Goal: Transaction & Acquisition: Purchase product/service

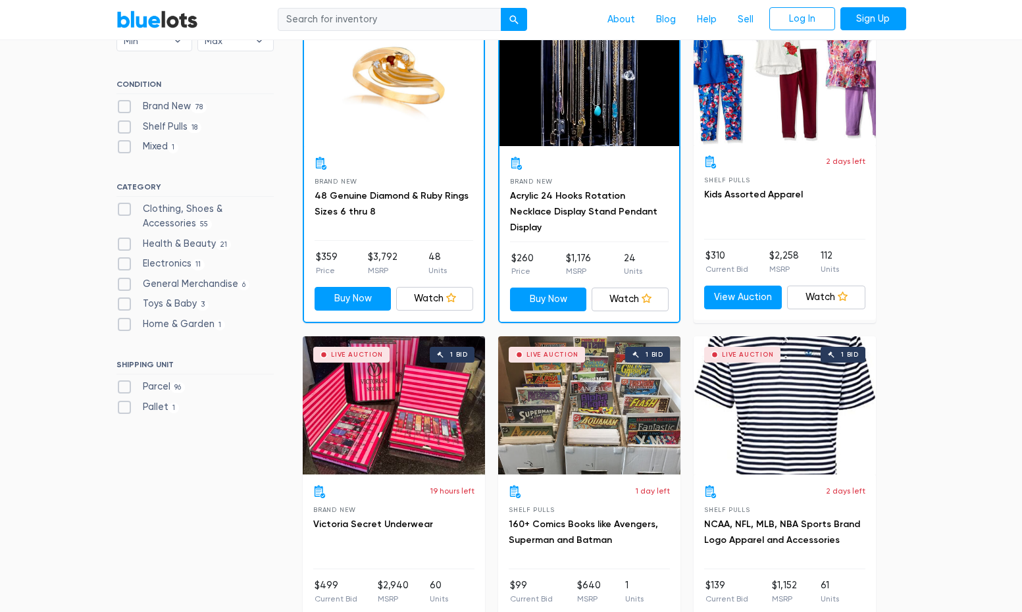
scroll to position [435, 0]
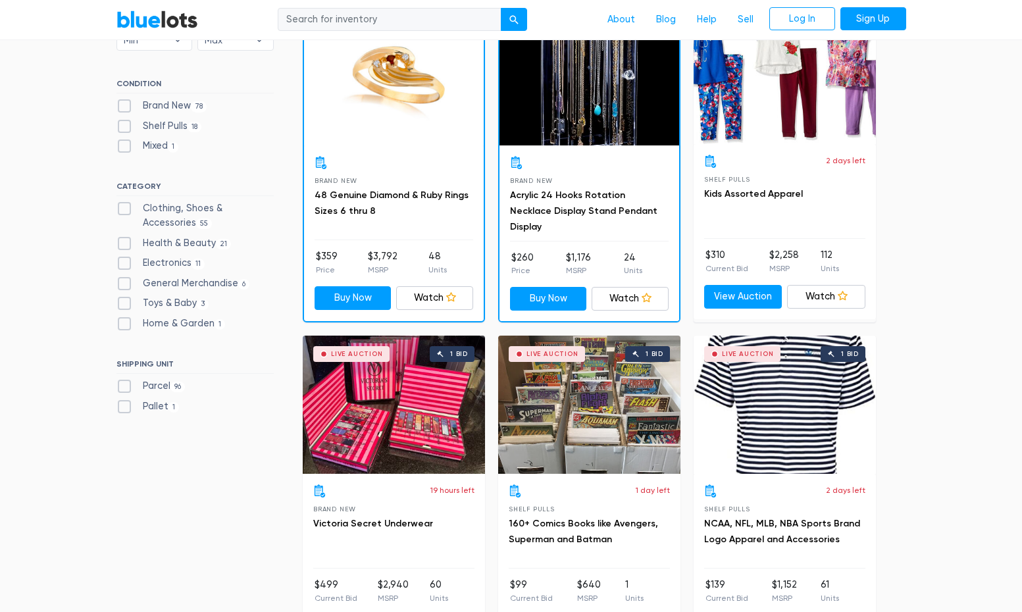
click at [155, 403] on label "Pallet 1" at bounding box center [148, 407] width 63 height 14
click at [125, 403] on input "Pallet 1" at bounding box center [121, 404] width 9 height 9
checkbox input "true"
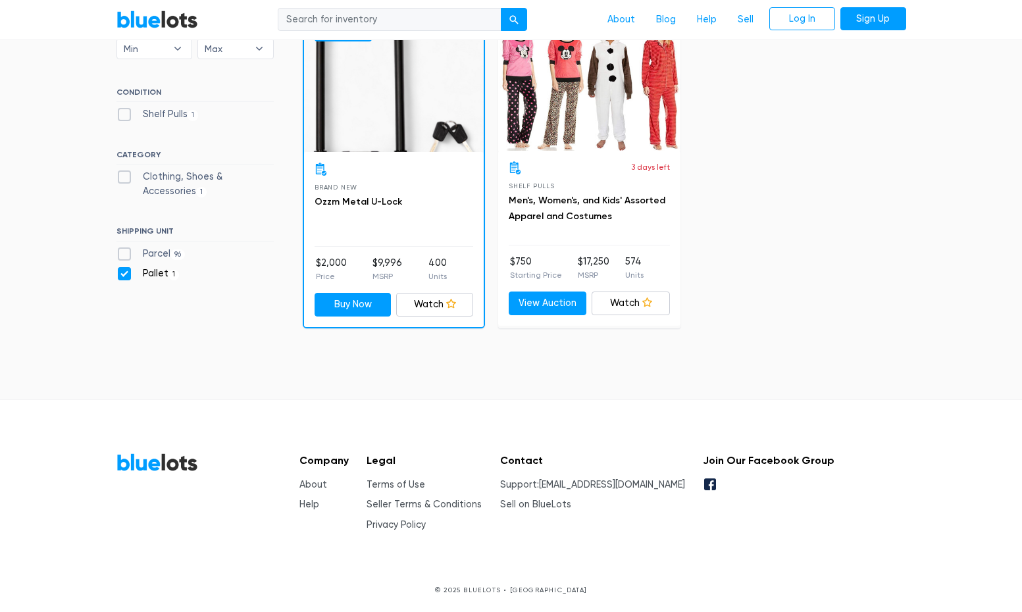
scroll to position [426, 0]
click at [128, 275] on label "Pallet 1" at bounding box center [148, 274] width 63 height 14
click at [125, 275] on input "Pallet 1" at bounding box center [121, 271] width 9 height 9
checkbox input "false"
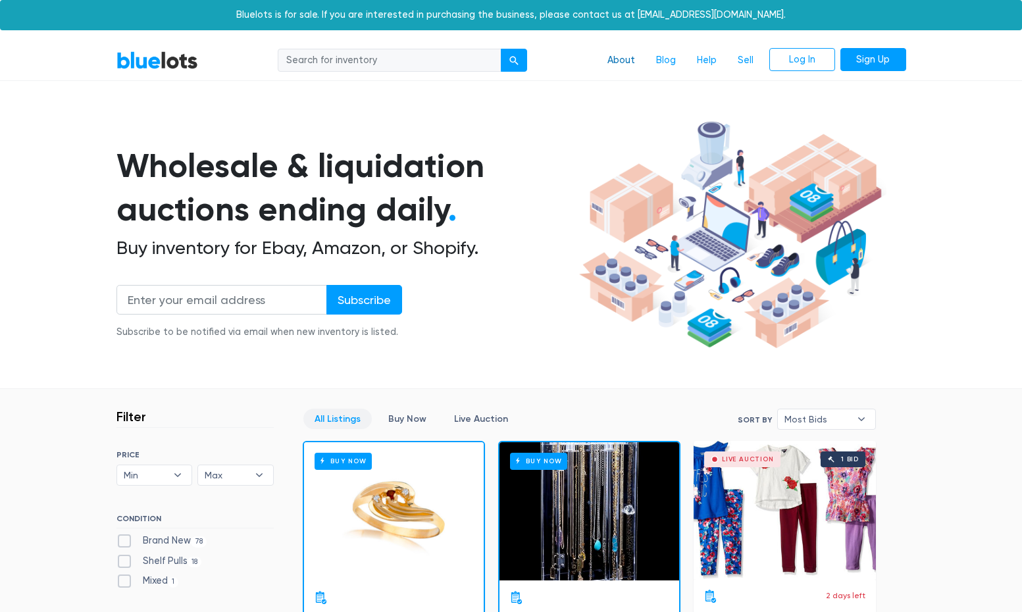
click at [617, 59] on link "About" at bounding box center [621, 60] width 49 height 25
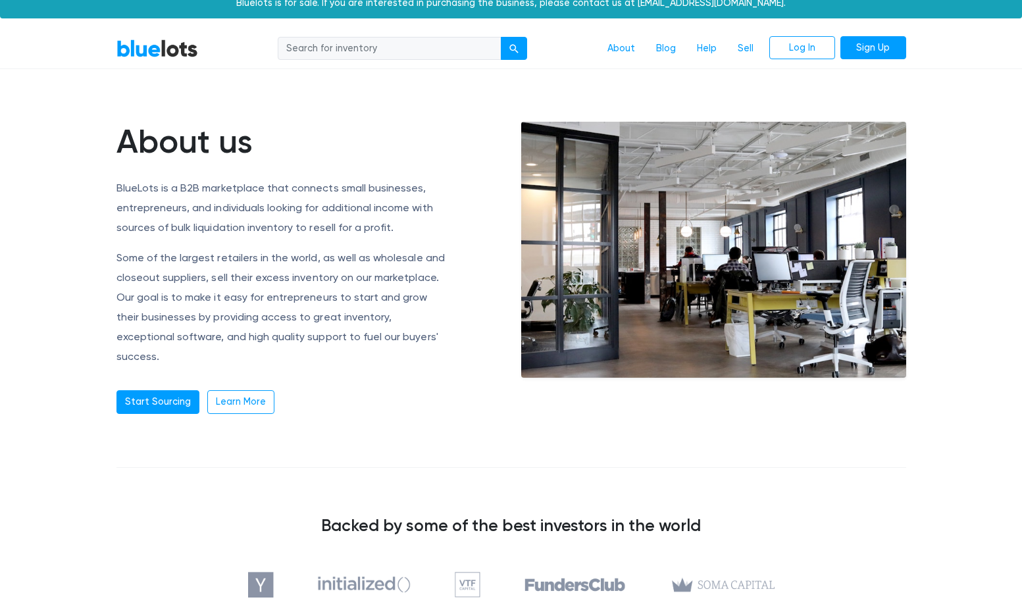
scroll to position [13, 0]
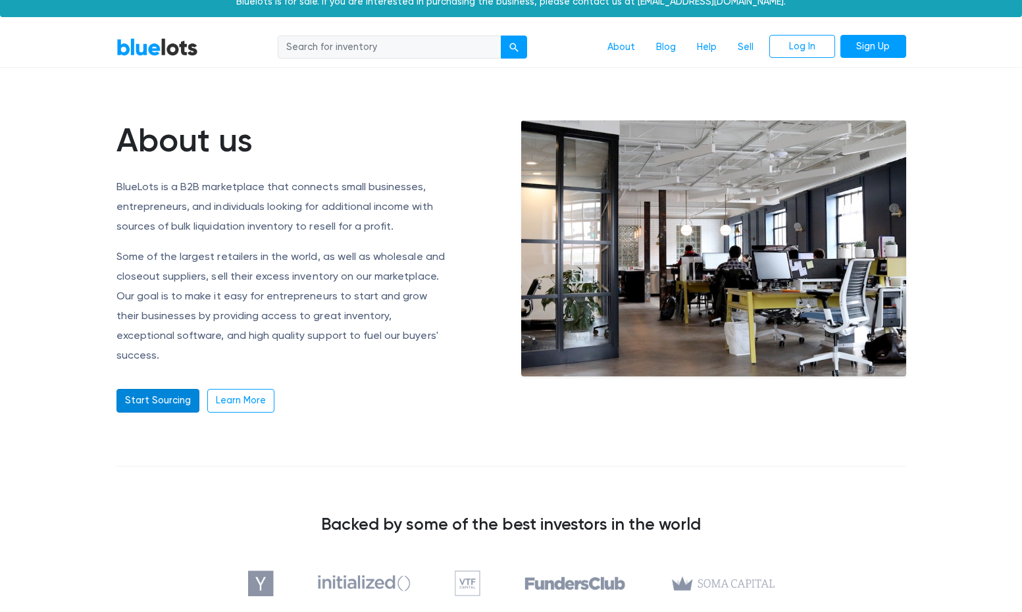
click at [167, 389] on link "Start Sourcing" at bounding box center [158, 401] width 83 height 24
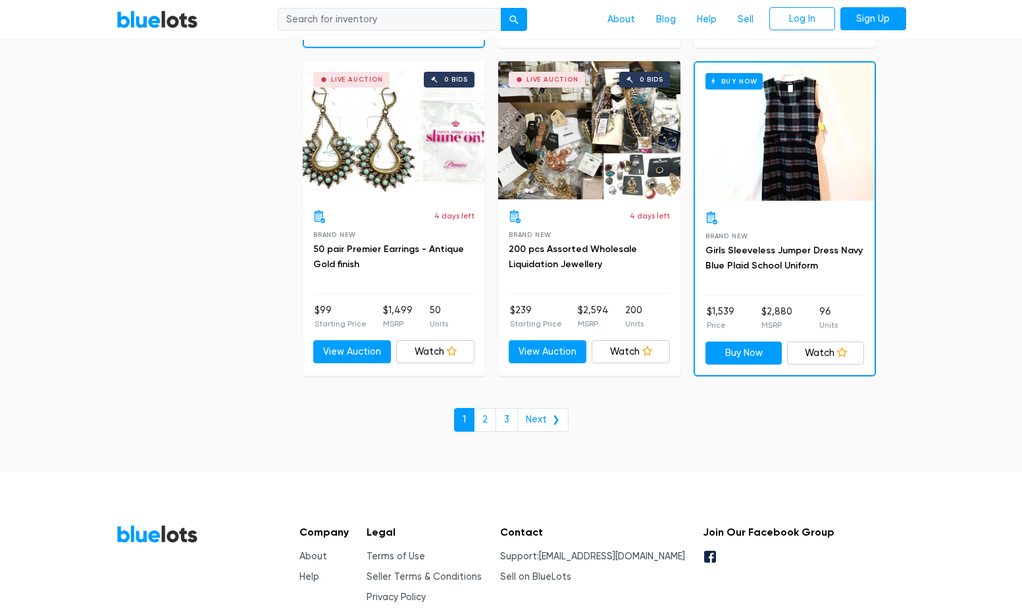
scroll to position [5628, 0]
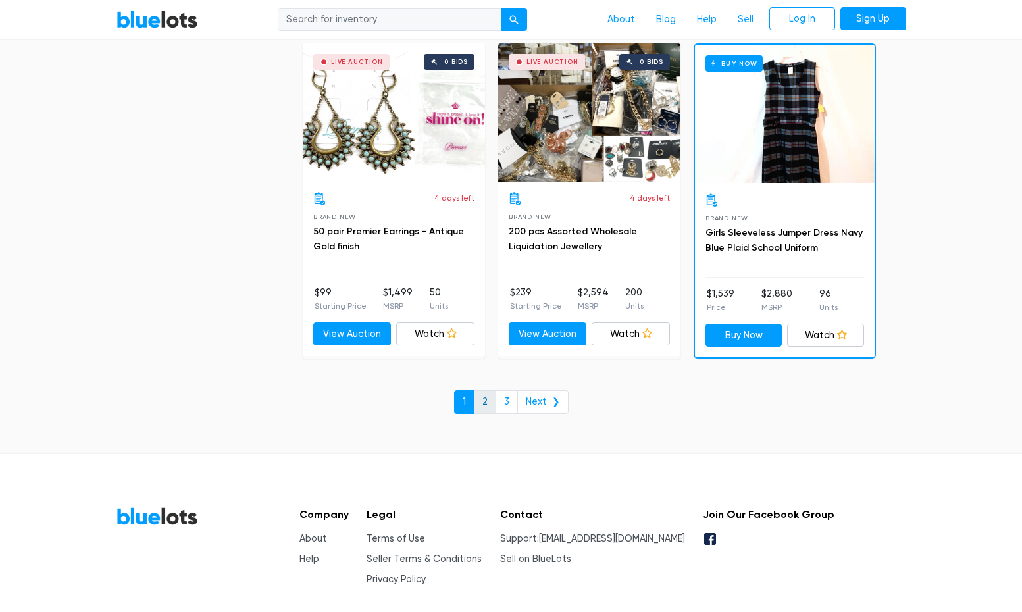
click at [484, 390] on link "2" at bounding box center [485, 402] width 22 height 24
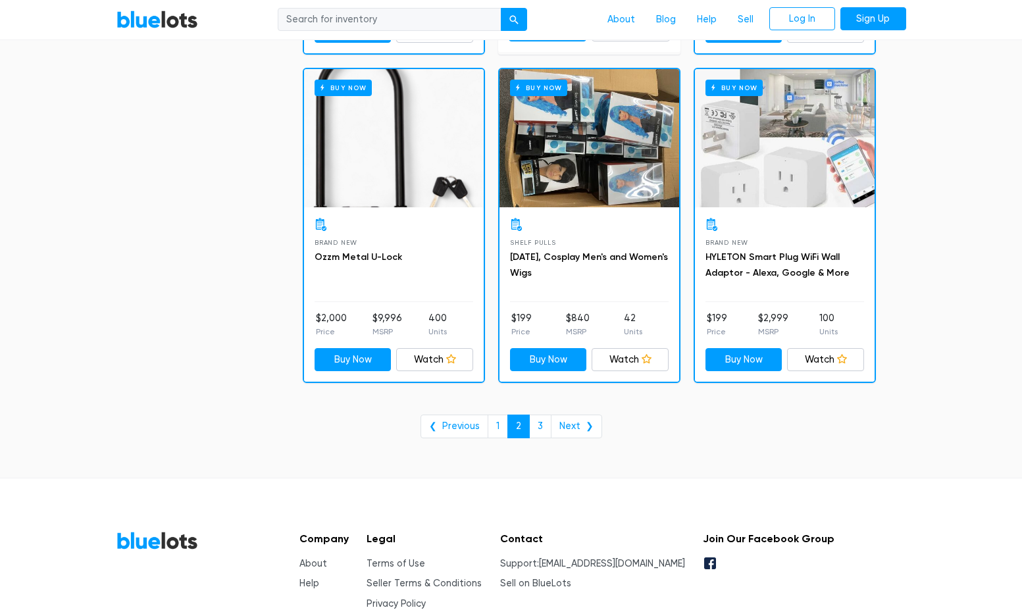
scroll to position [5291, 0]
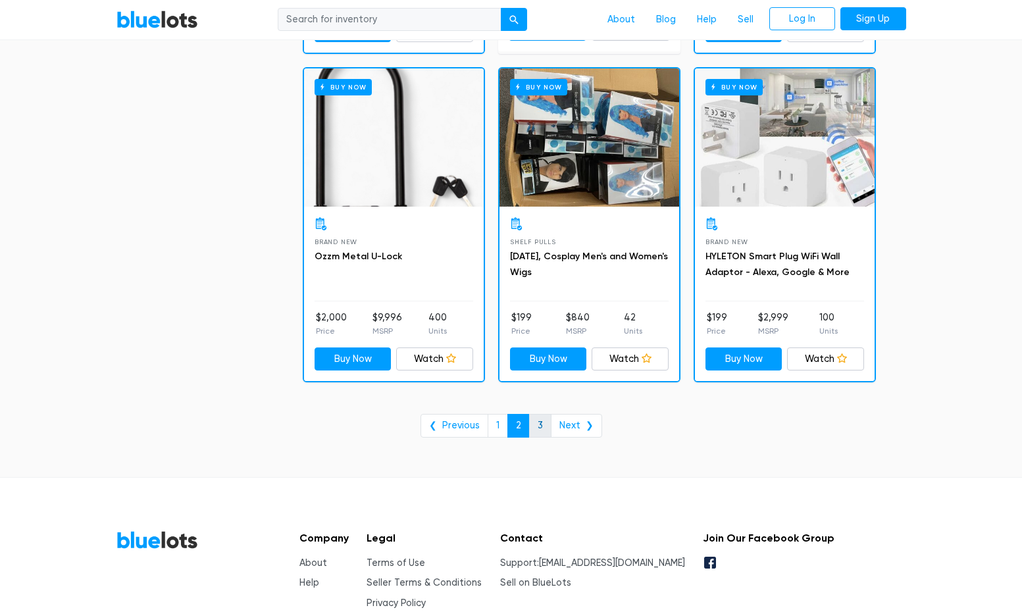
click at [544, 414] on link "3" at bounding box center [540, 426] width 22 height 24
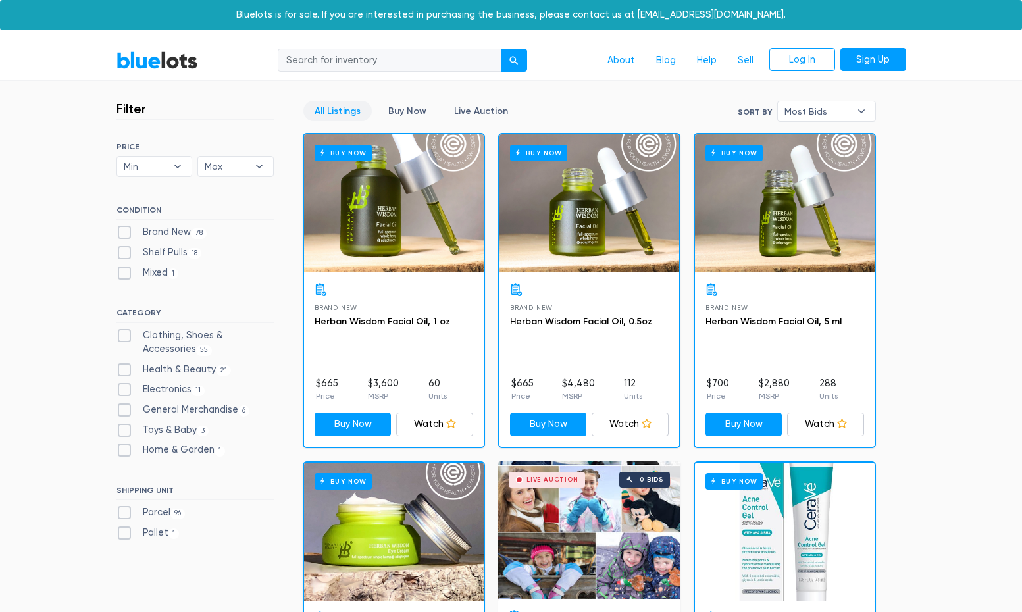
click at [194, 445] on label "Home & Garden 1" at bounding box center [171, 450] width 109 height 14
click at [125, 445] on Garden"] "Home & Garden 1" at bounding box center [121, 447] width 9 height 9
checkbox Garden"] "true"
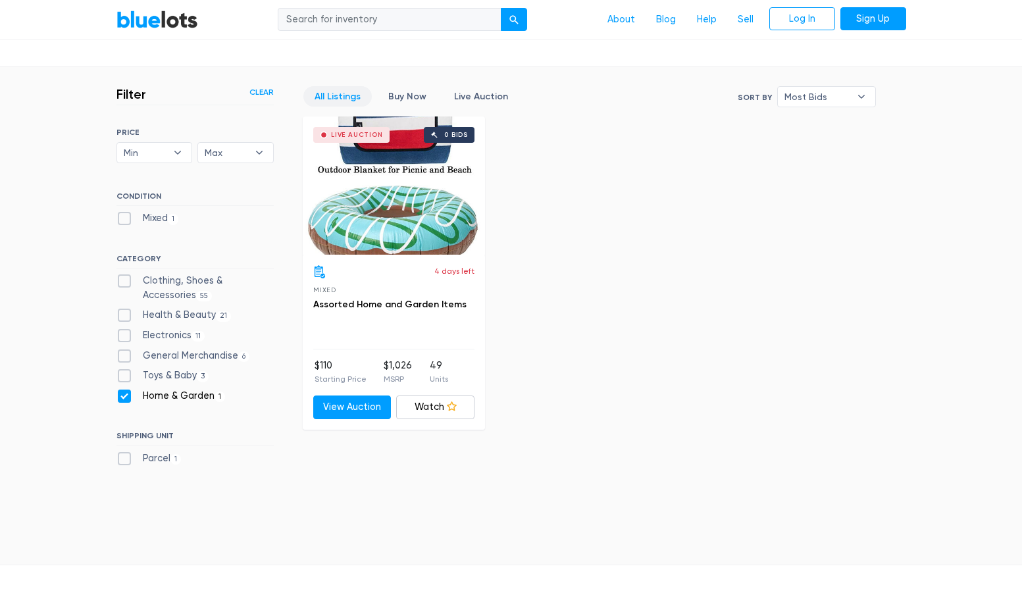
scroll to position [321, 0]
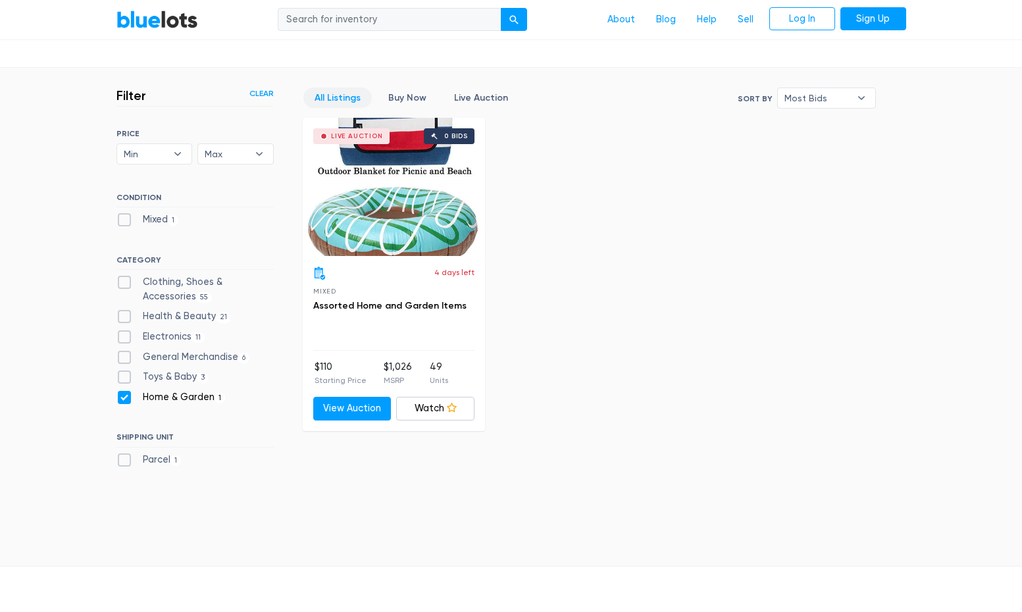
click at [400, 198] on div "Live Auction 0 bids" at bounding box center [394, 187] width 182 height 138
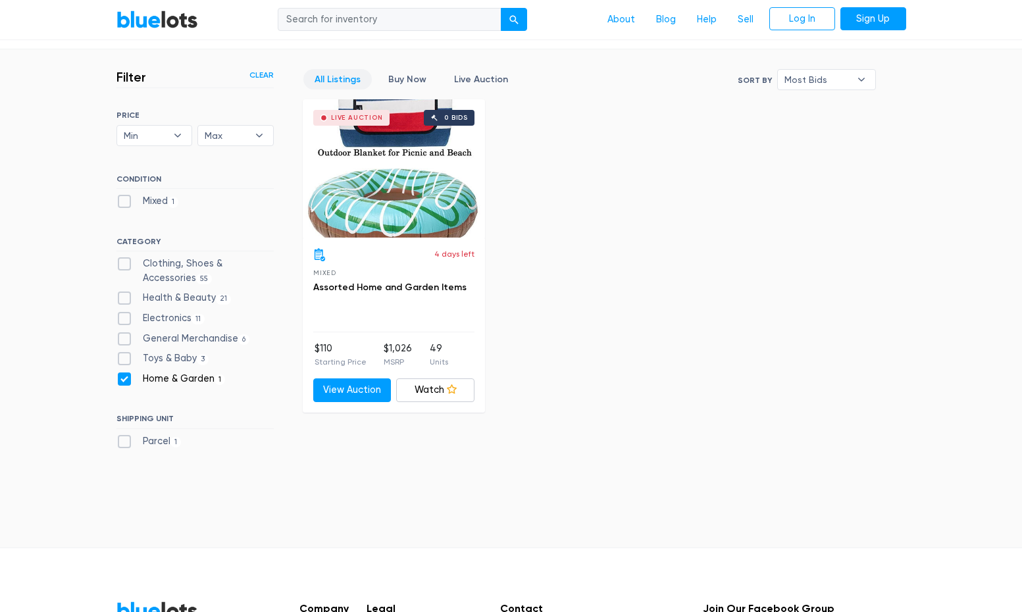
scroll to position [359, 0]
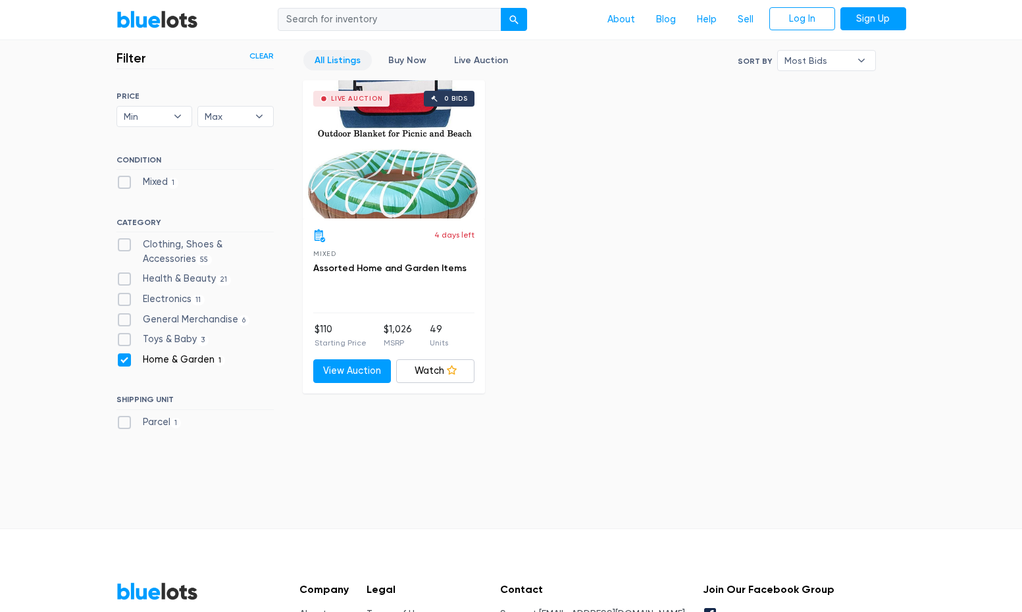
click at [124, 357] on label "Home & Garden 1" at bounding box center [171, 360] width 109 height 14
click at [124, 357] on Garden"] "Home & Garden 1" at bounding box center [121, 357] width 9 height 9
checkbox Garden"] "false"
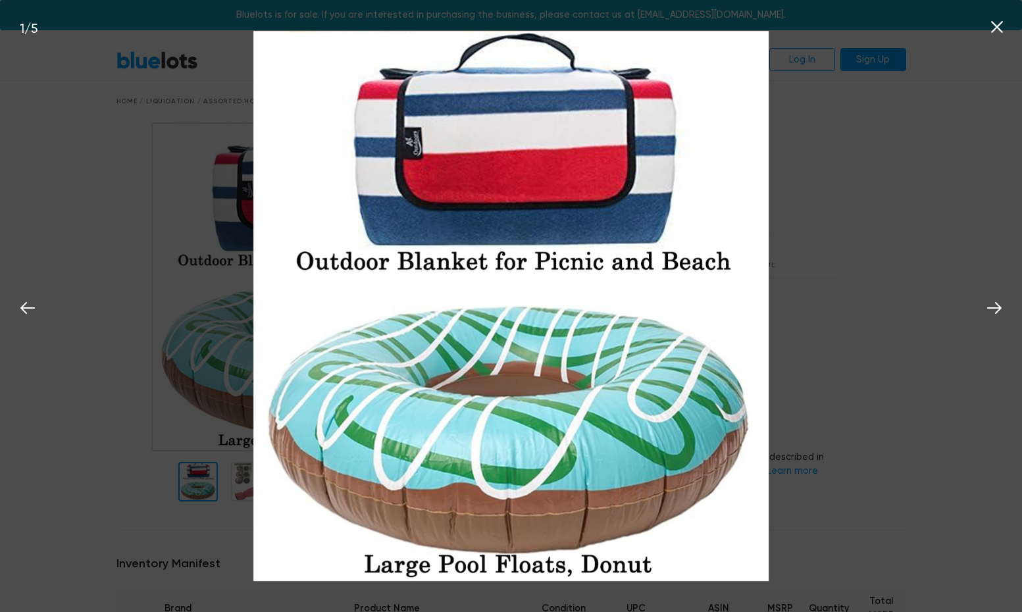
click at [835, 234] on div "1 / 5" at bounding box center [511, 306] width 1022 height 612
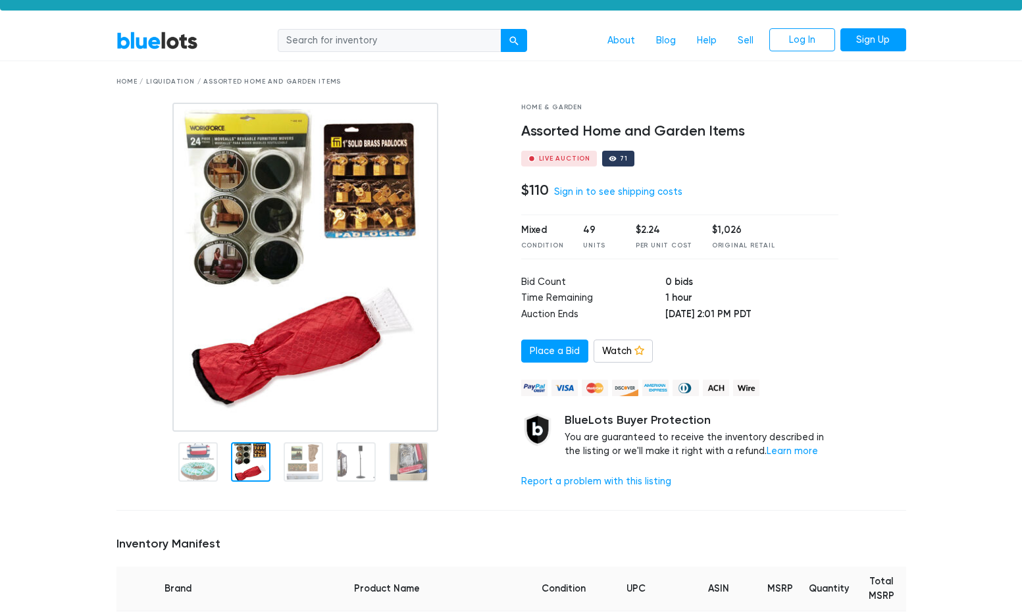
scroll to position [13, 0]
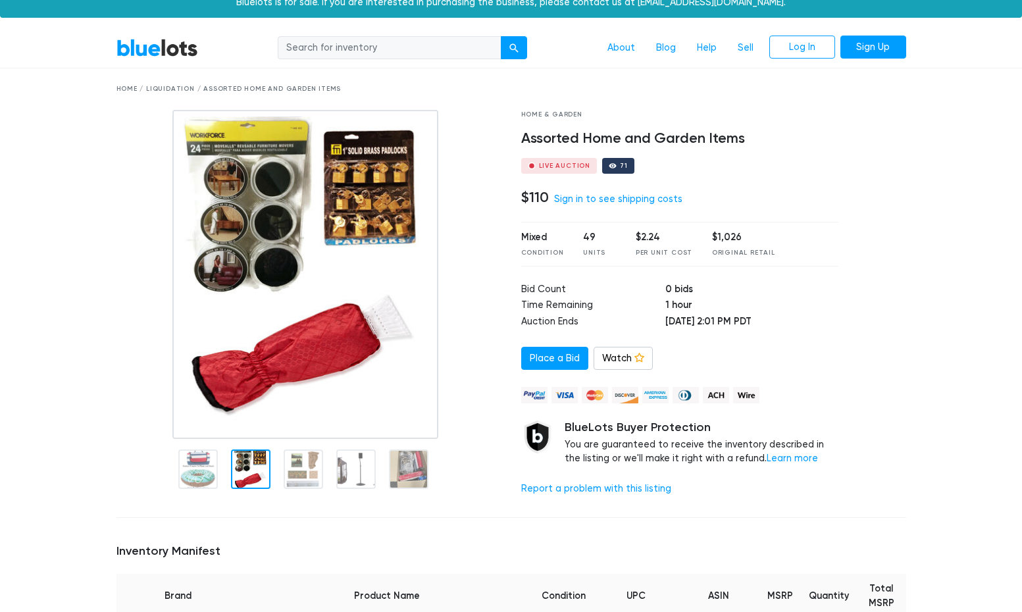
click at [177, 82] on div "Home / Liquidation / Assorted Home and Garden Items" at bounding box center [512, 88] width 810 height 41
click at [176, 91] on div "Home / Liquidation / Assorted Home and Garden Items" at bounding box center [512, 89] width 790 height 10
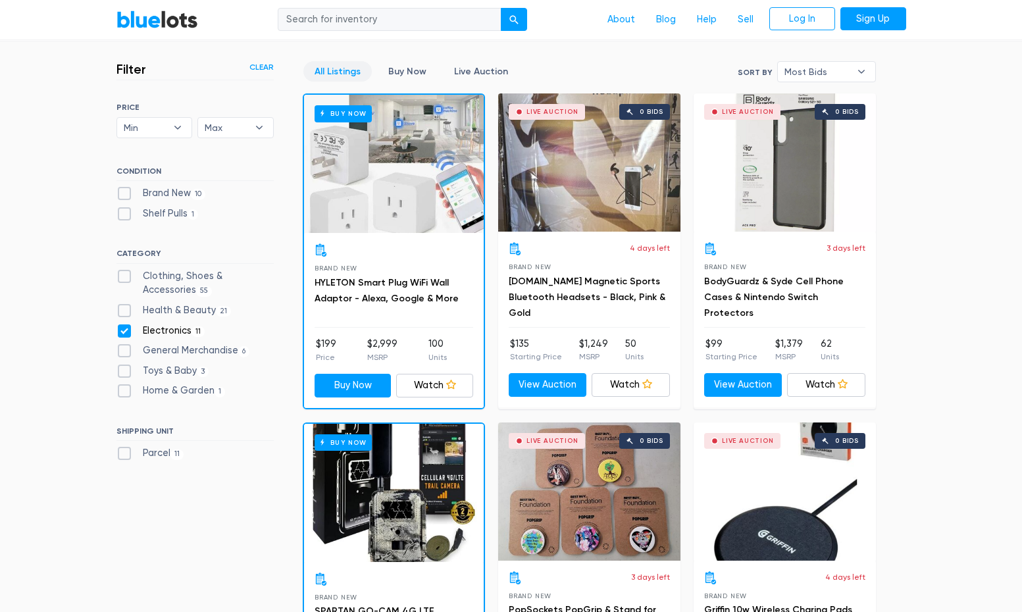
scroll to position [361, 0]
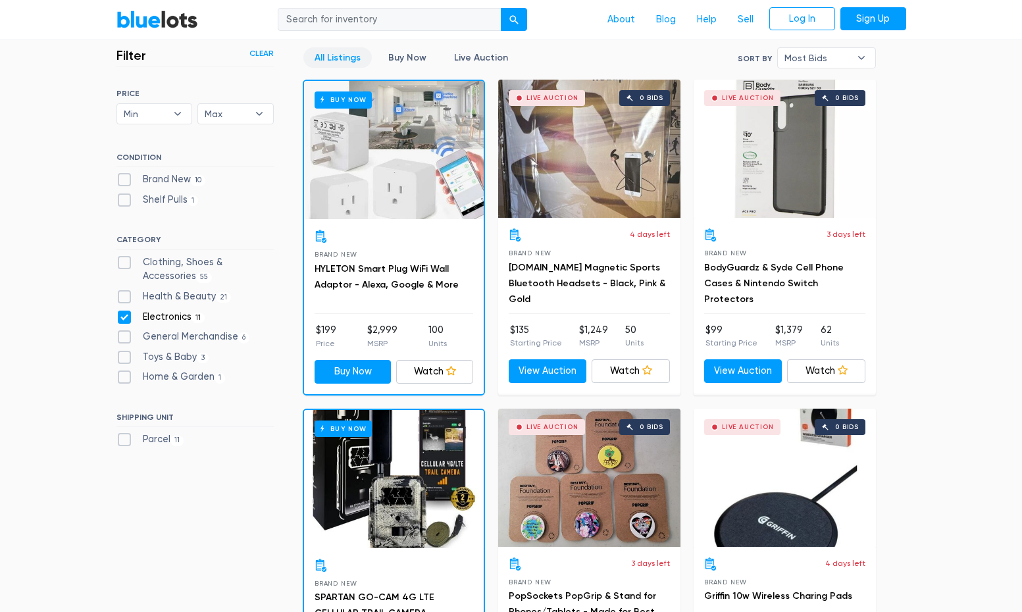
click at [156, 350] on label "Toys & Baby 3" at bounding box center [163, 357] width 93 height 14
click at [125, 350] on Baby"] "Toys & Baby 3" at bounding box center [121, 354] width 9 height 9
checkbox Baby"] "true"
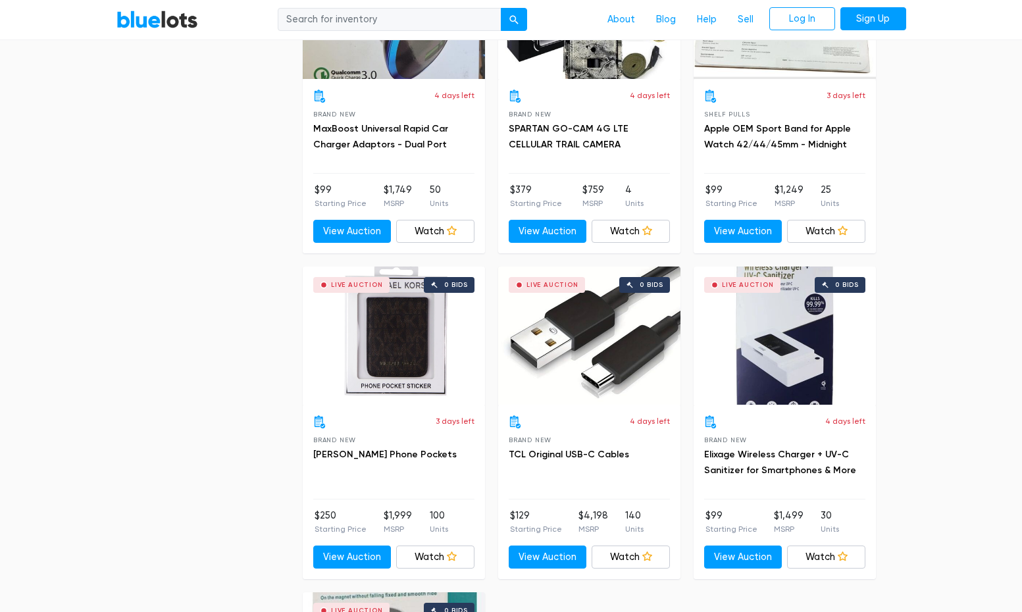
scroll to position [1486, 0]
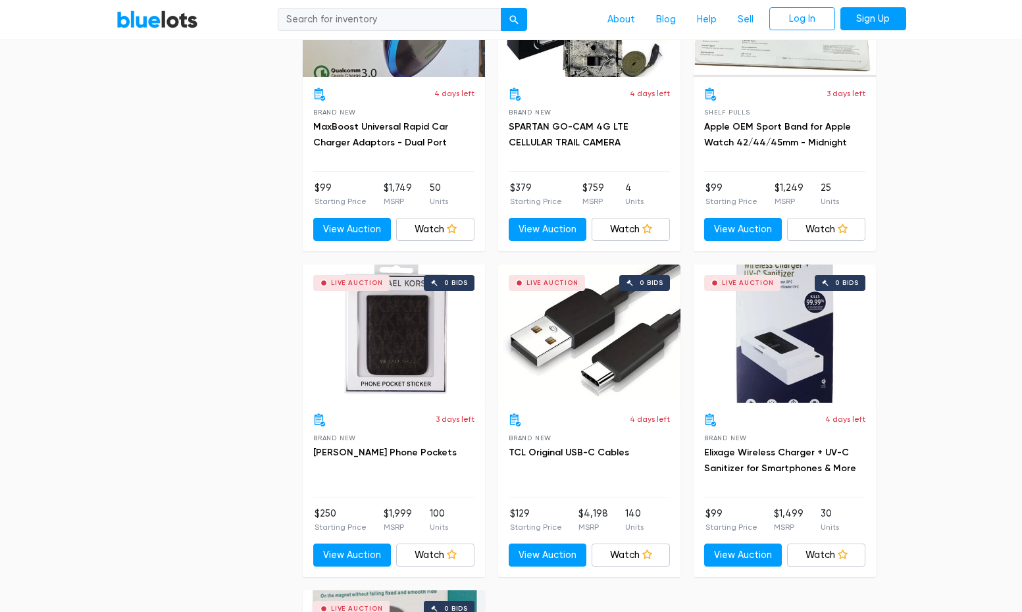
click at [621, 355] on div "Live Auction 0 bids" at bounding box center [589, 334] width 182 height 138
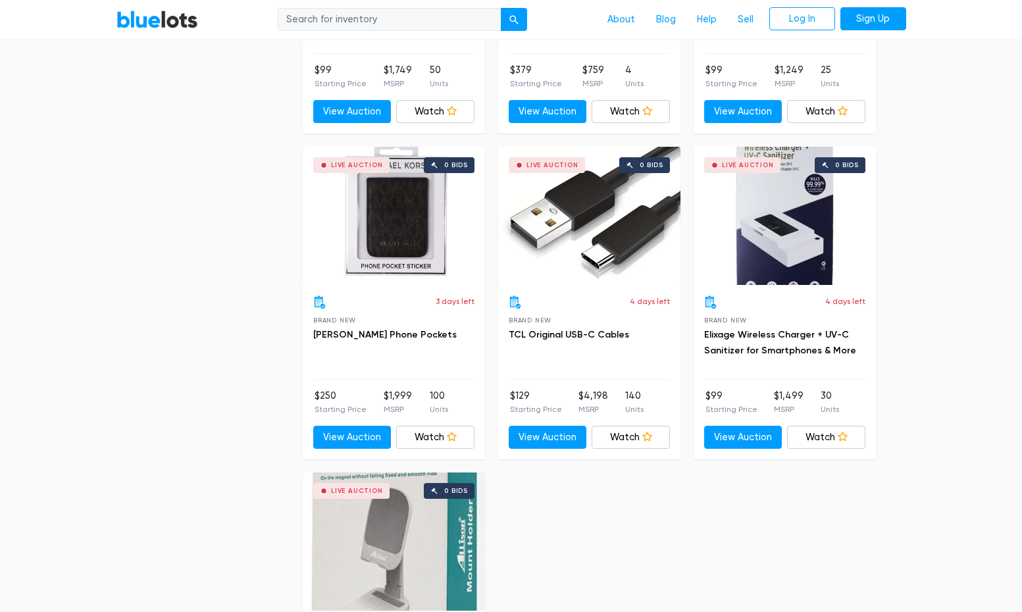
scroll to position [1599, 0]
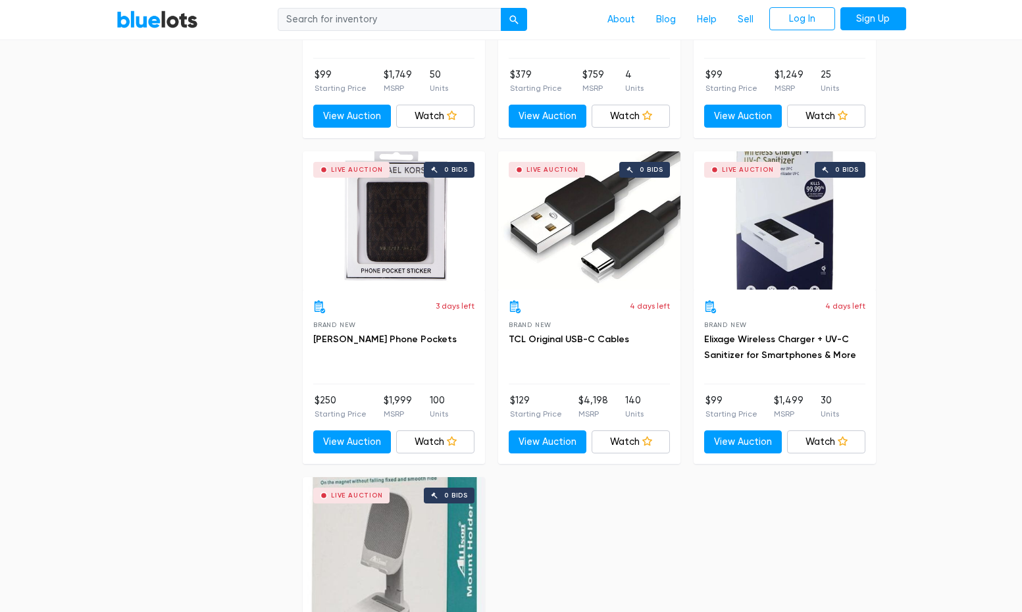
click at [387, 236] on div "Live Auction 0 bids" at bounding box center [394, 220] width 182 height 138
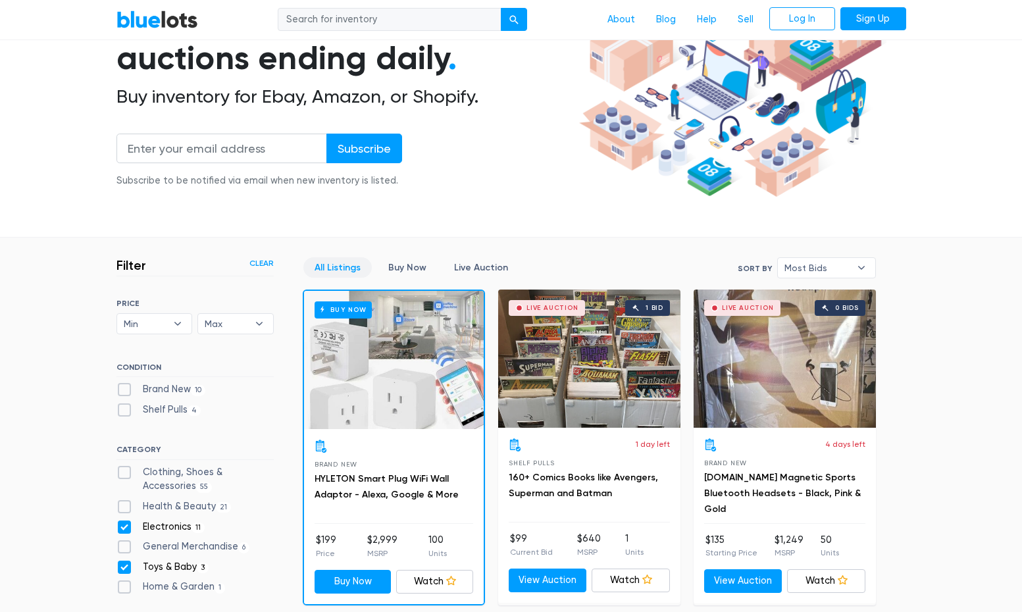
scroll to position [153, 0]
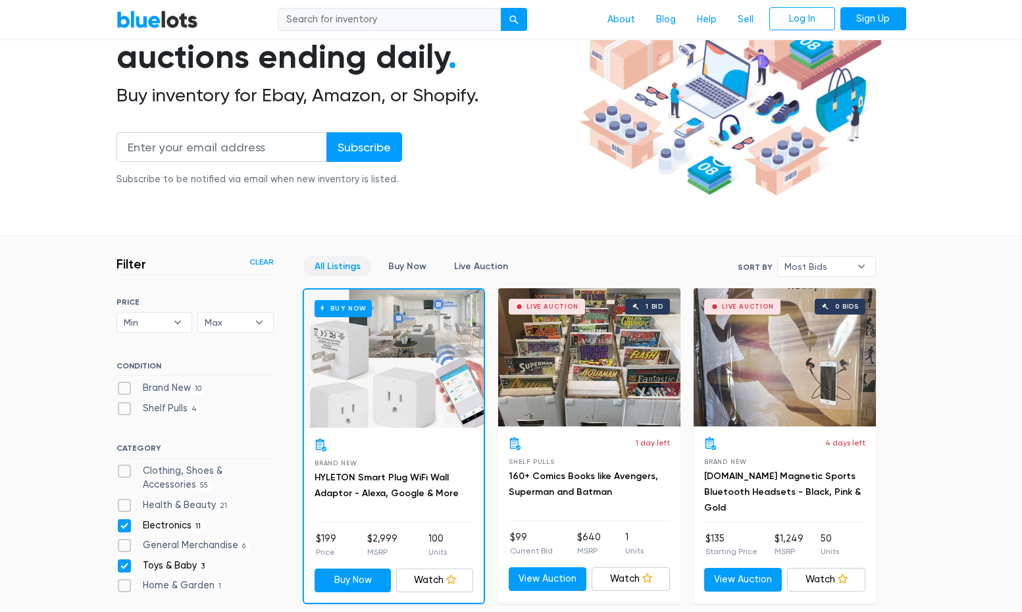
click at [123, 523] on label "Electronics 11" at bounding box center [161, 526] width 89 height 14
click at [123, 523] on input "Electronics 11" at bounding box center [121, 523] width 9 height 9
checkbox input "false"
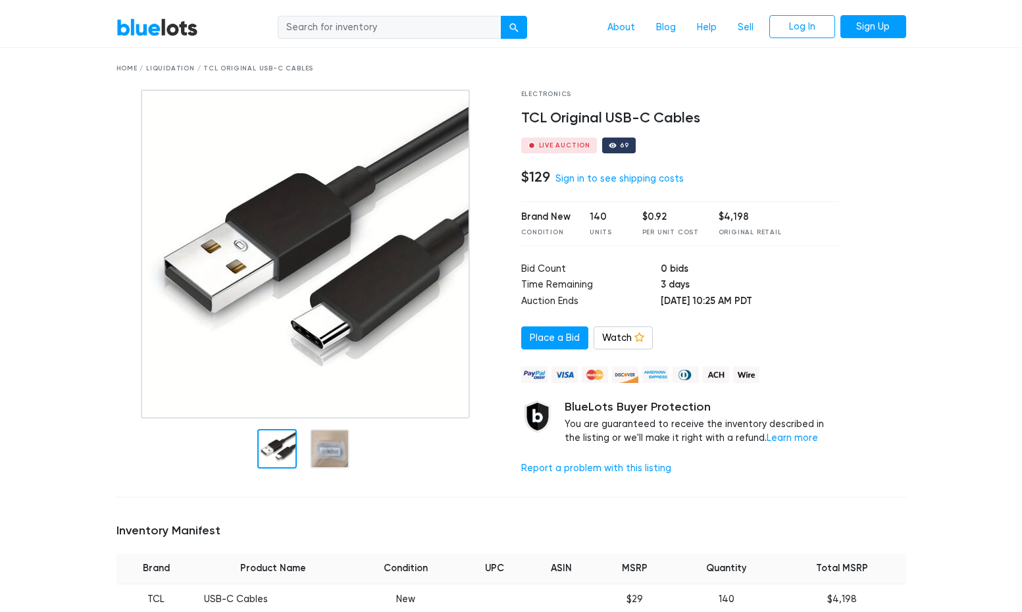
scroll to position [33, 0]
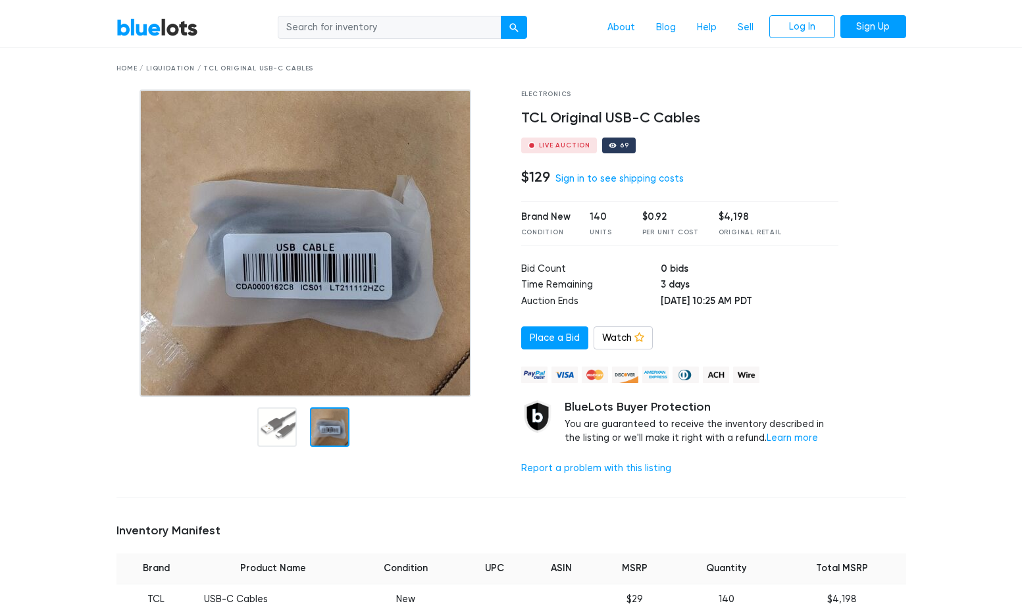
click at [336, 436] on div at bounding box center [329, 426] width 39 height 39
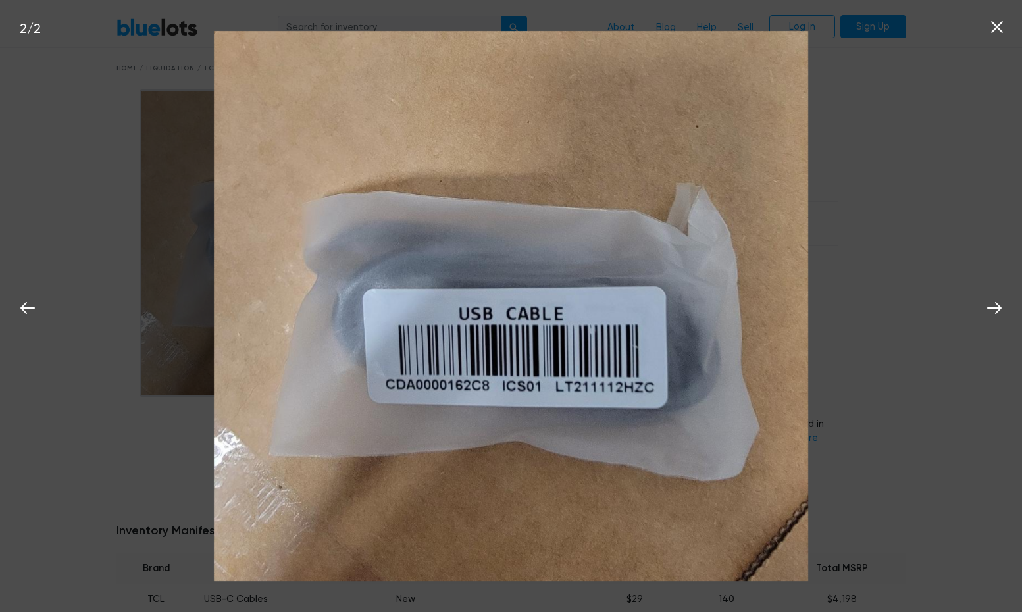
click at [154, 178] on div "2 / 2" at bounding box center [511, 306] width 1022 height 612
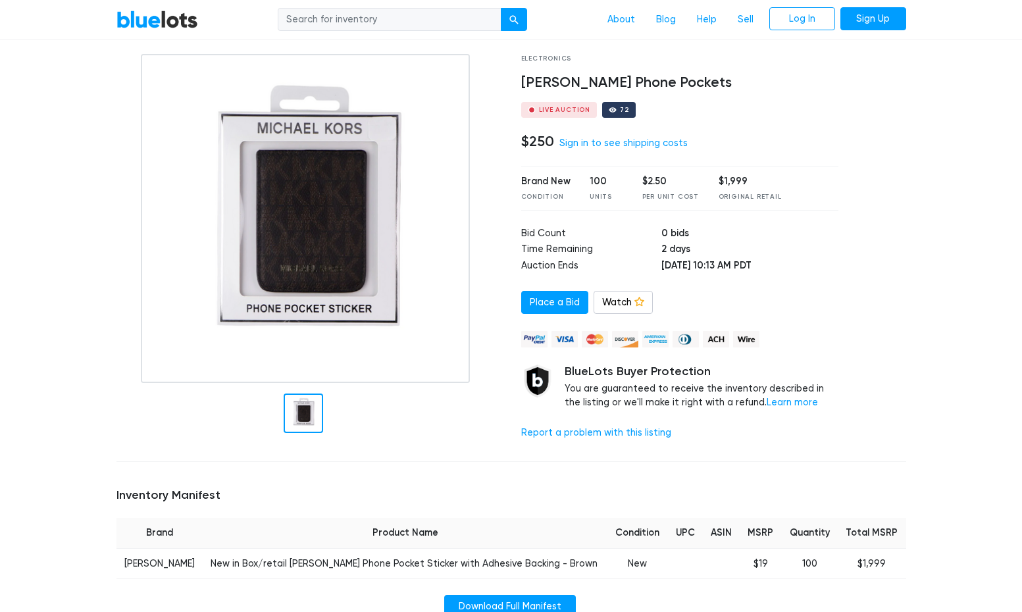
scroll to position [46, 0]
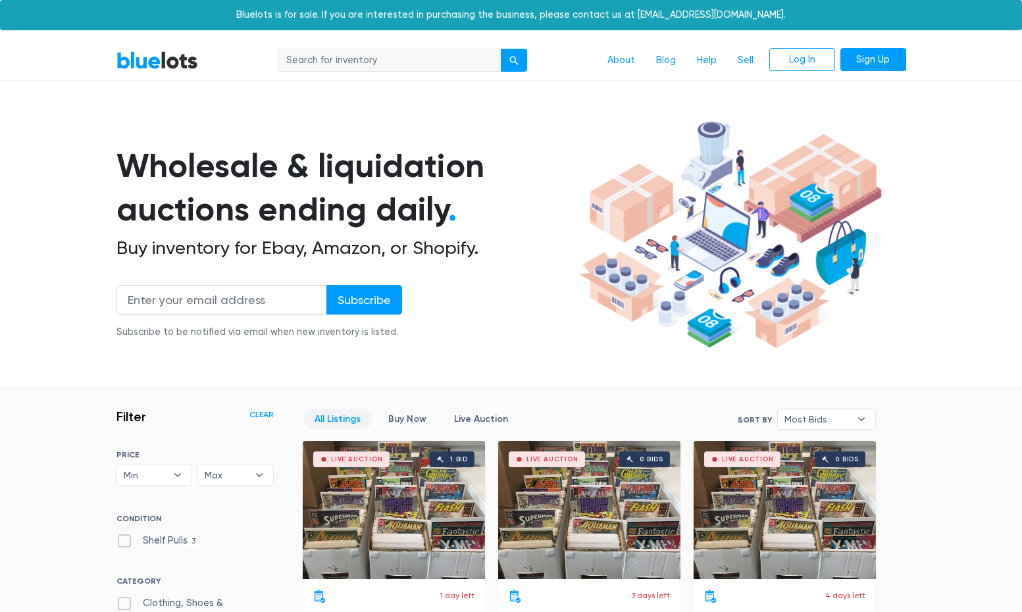
scroll to position [353, 0]
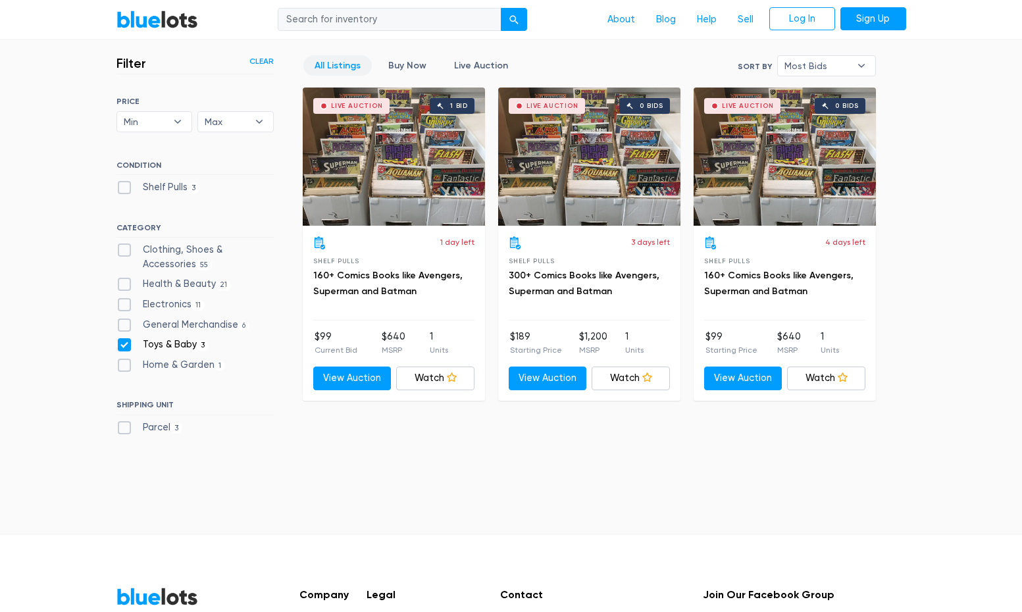
click at [128, 342] on label "Toys & Baby [DEMOGRAPHIC_DATA]" at bounding box center [163, 345] width 93 height 14
click at [125, 342] on Baby"] "Toys & Baby 3" at bounding box center [121, 342] width 9 height 9
checkbox Baby"] "false"
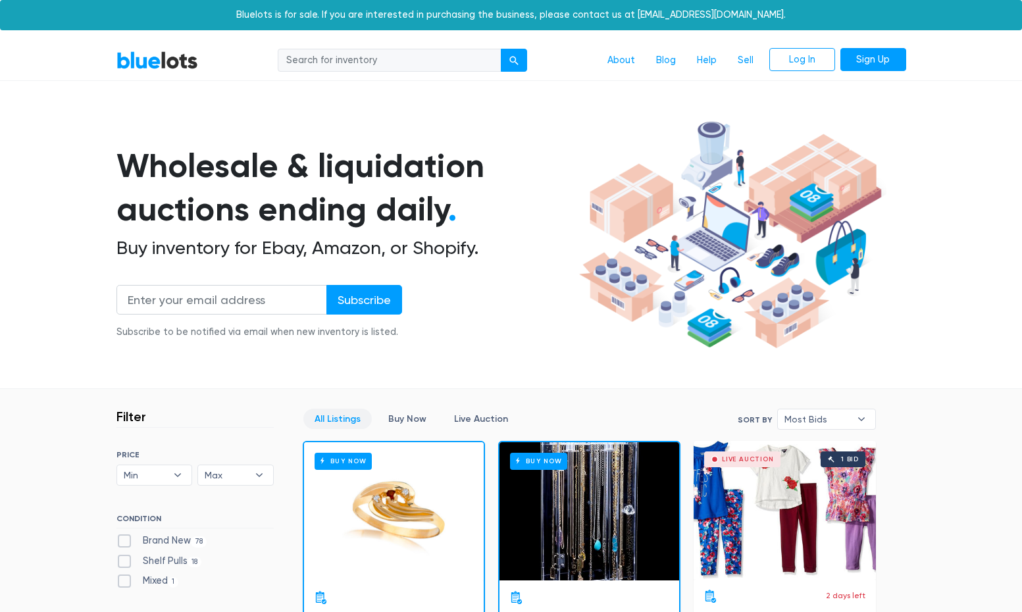
scroll to position [353, 0]
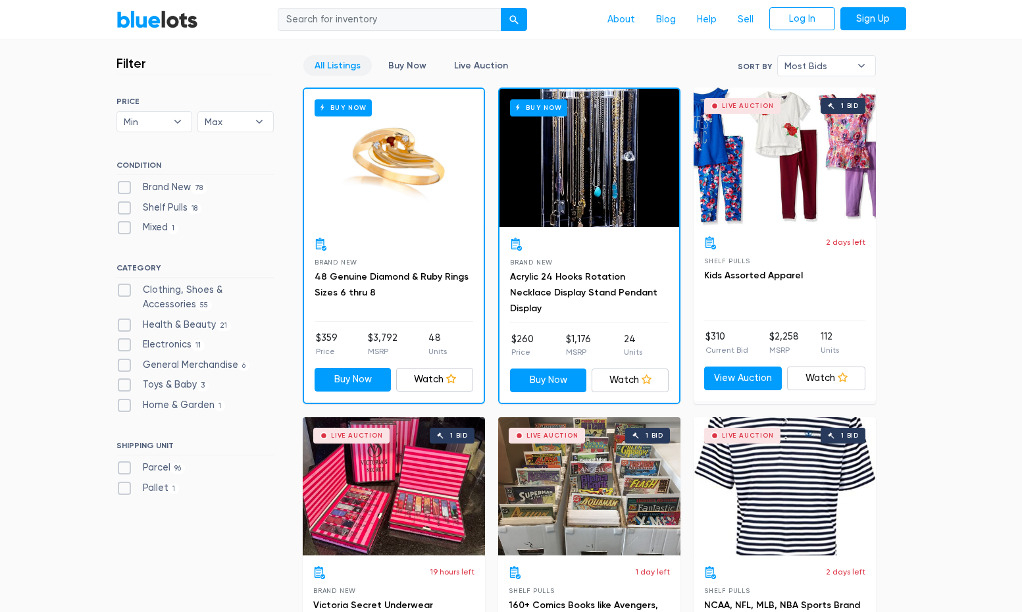
click at [124, 286] on label "Clothing, Shoes & Accessories 55" at bounding box center [195, 297] width 157 height 28
click at [124, 286] on Accessories"] "Clothing, Shoes & Accessories 55" at bounding box center [121, 287] width 9 height 9
checkbox Accessories"] "true"
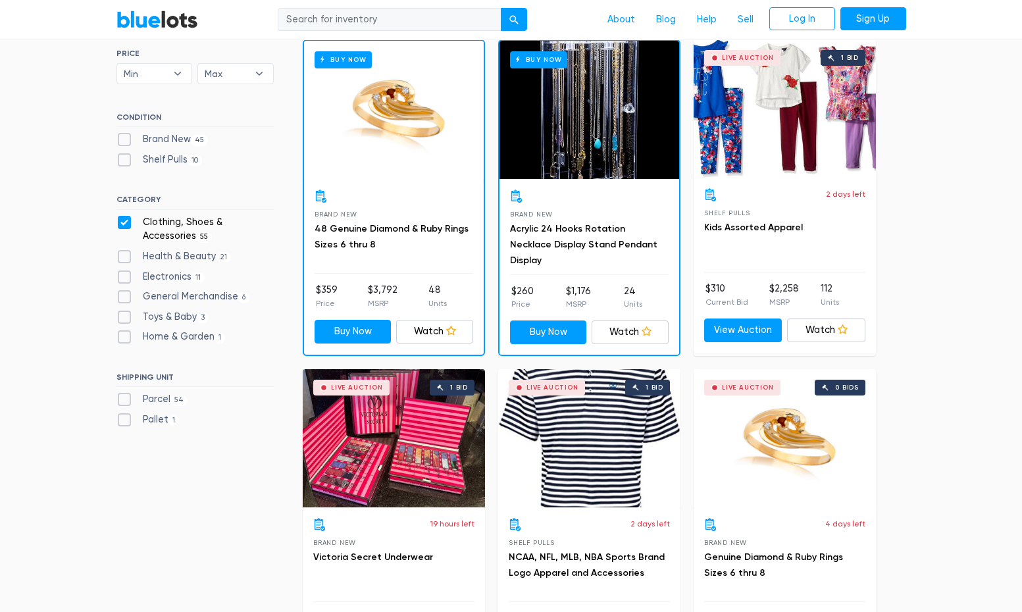
scroll to position [399, 0]
